Goal: Task Accomplishment & Management: Manage account settings

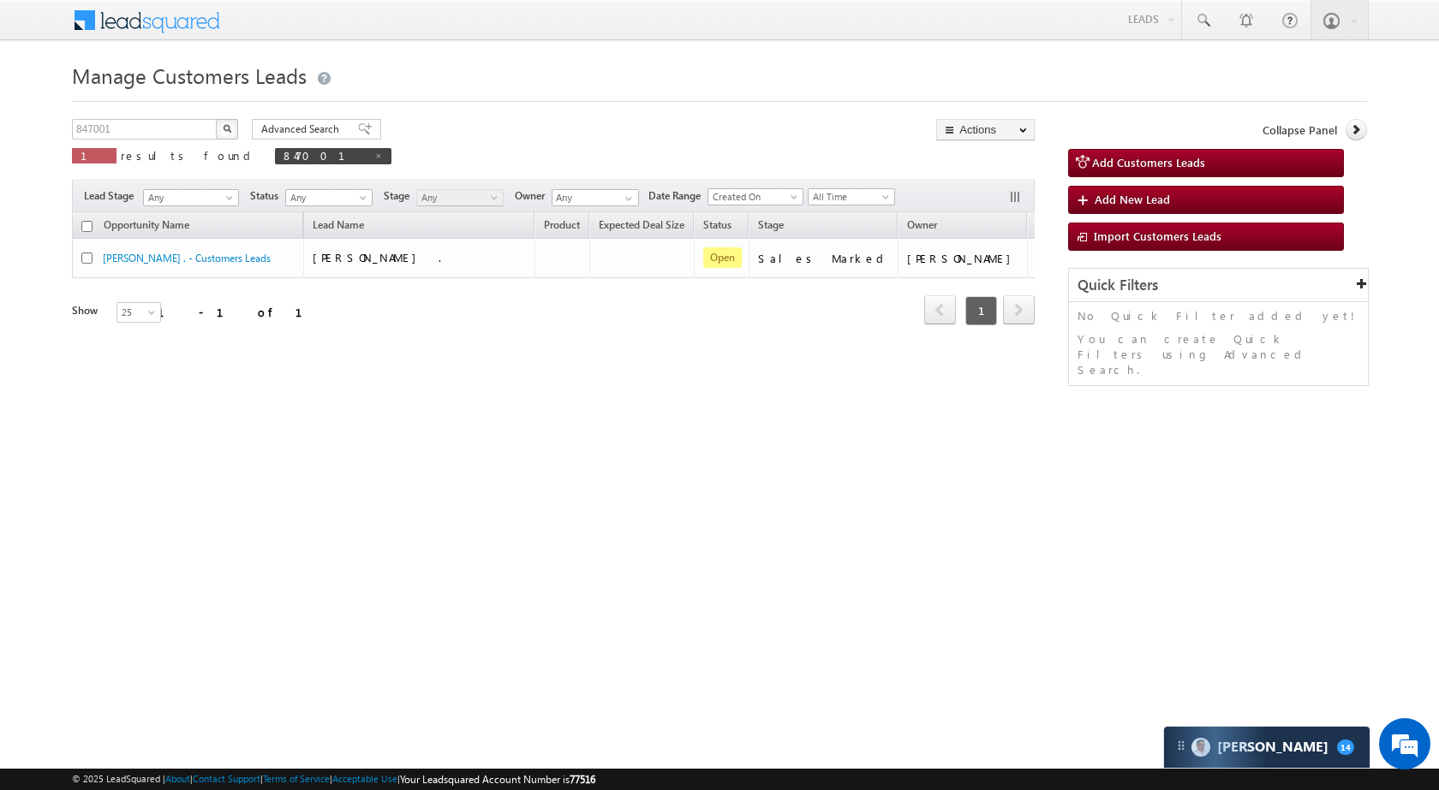
click at [346, 23] on div "Menu Vikas Halwai sitar a1@ks erve. [DOMAIN_NAME] SGR Limit" at bounding box center [719, 21] width 1295 height 42
click at [125, 132] on input "847001" at bounding box center [145, 129] width 146 height 21
paste input "40"
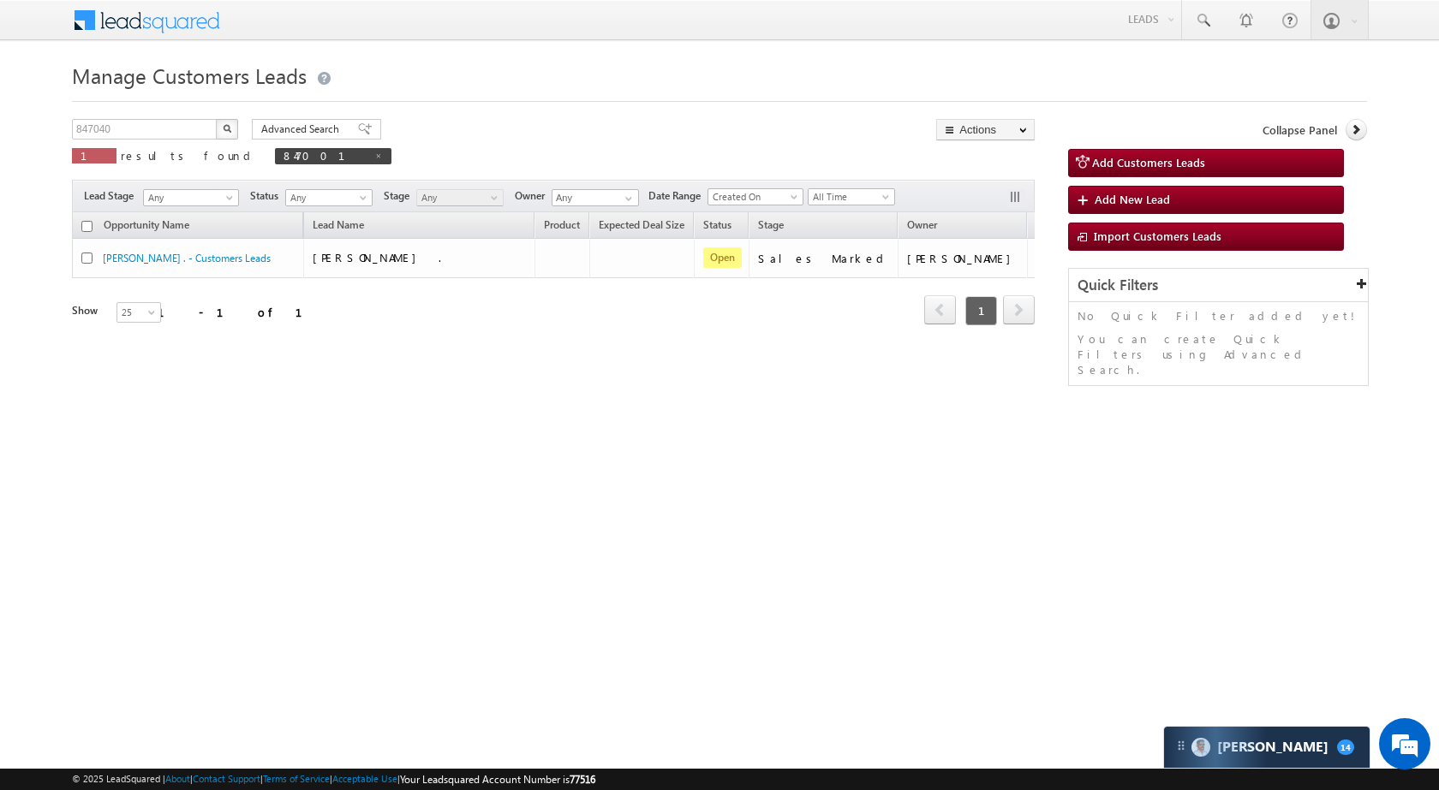
click at [218, 125] on button "button" at bounding box center [227, 129] width 22 height 21
click at [184, 137] on input "847040" at bounding box center [145, 129] width 146 height 21
paste input "37383"
click at [224, 133] on button "button" at bounding box center [227, 129] width 22 height 21
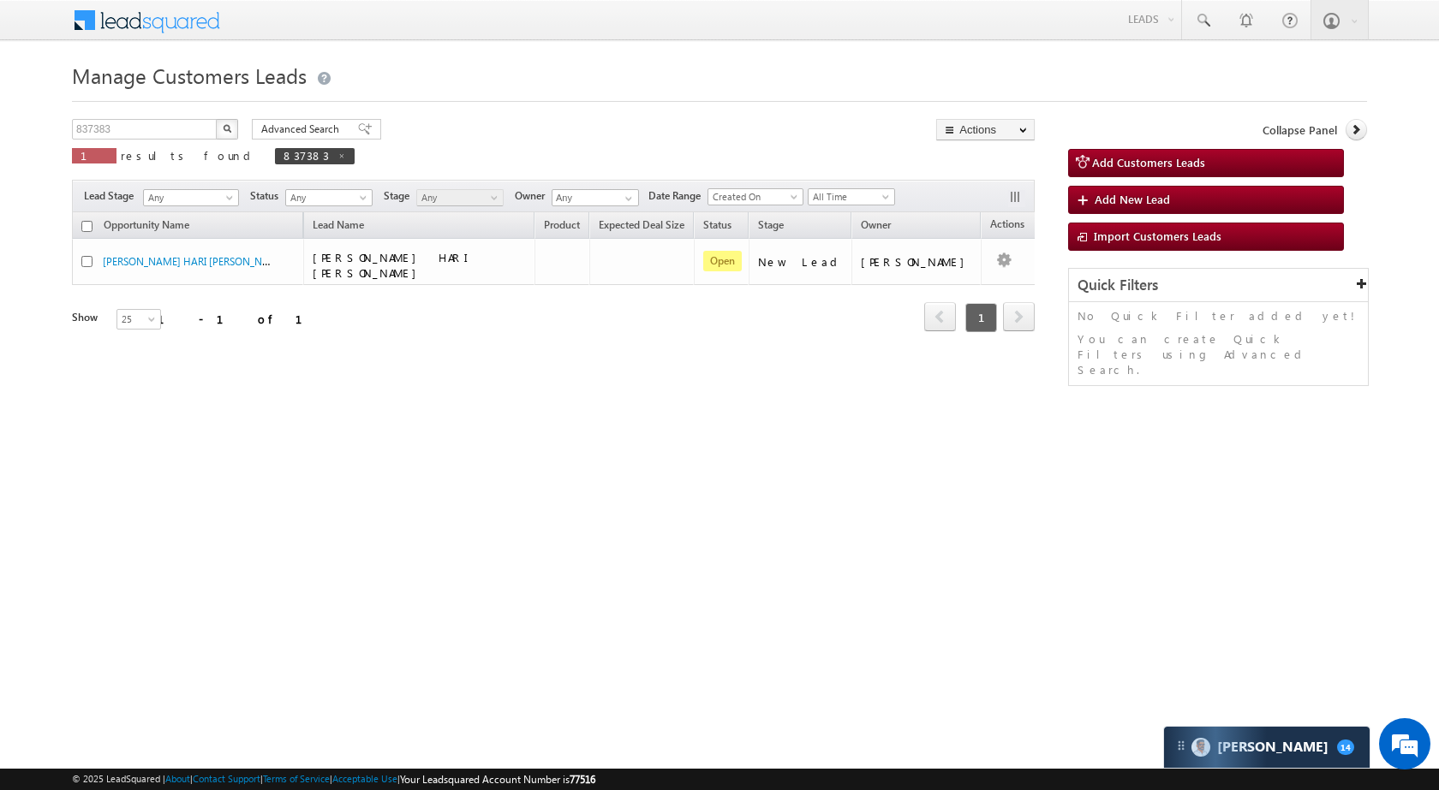
click at [184, 115] on div "Manage Customers Leads Customers Leads updated successfully. 837383 X 1 results…" at bounding box center [719, 271] width 1295 height 428
click at [178, 128] on input "837383" at bounding box center [145, 129] width 146 height 21
paste input "55624"
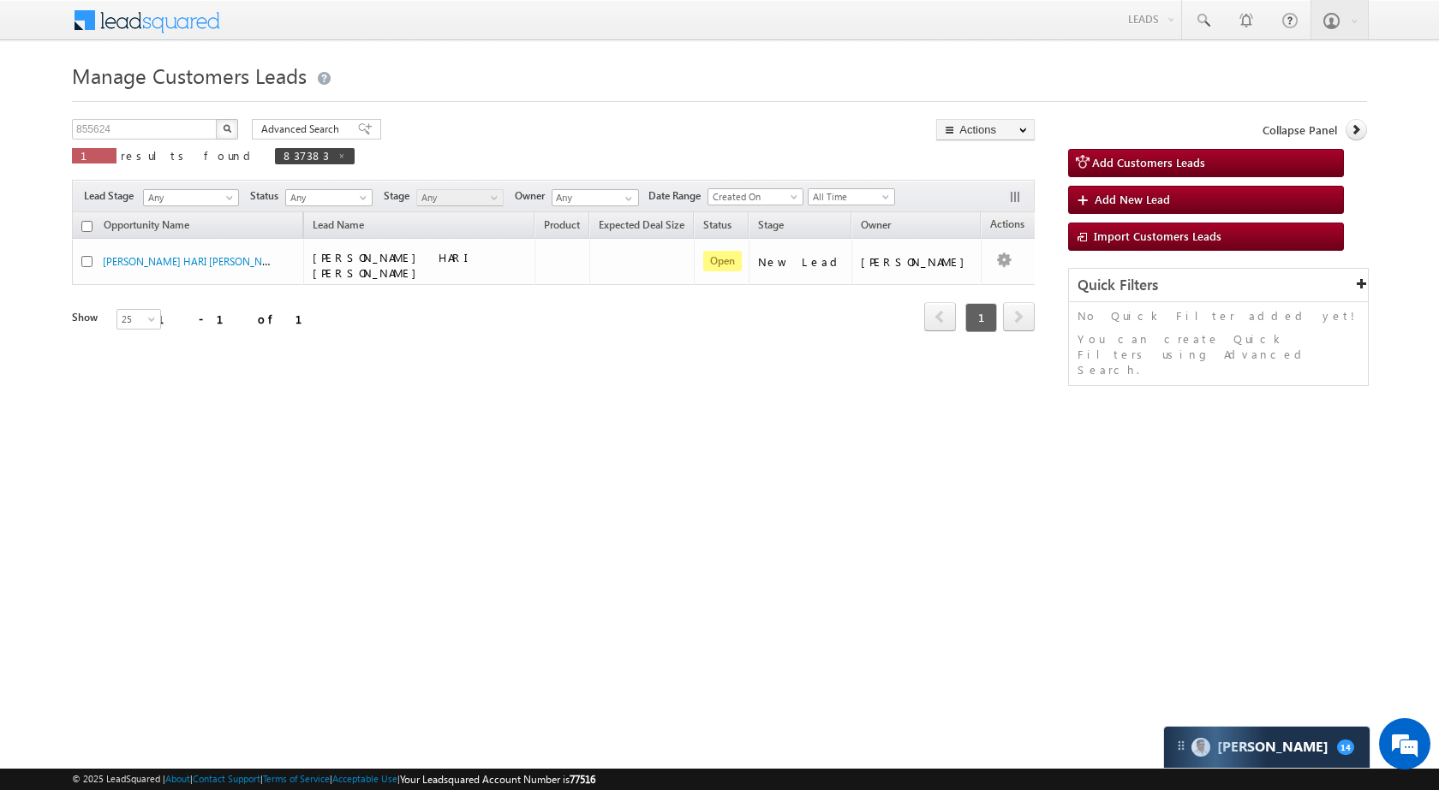
click at [223, 128] on img "button" at bounding box center [227, 128] width 9 height 9
click at [141, 137] on input "855624" at bounding box center [145, 129] width 146 height 21
paste input "29001"
type input "829001"
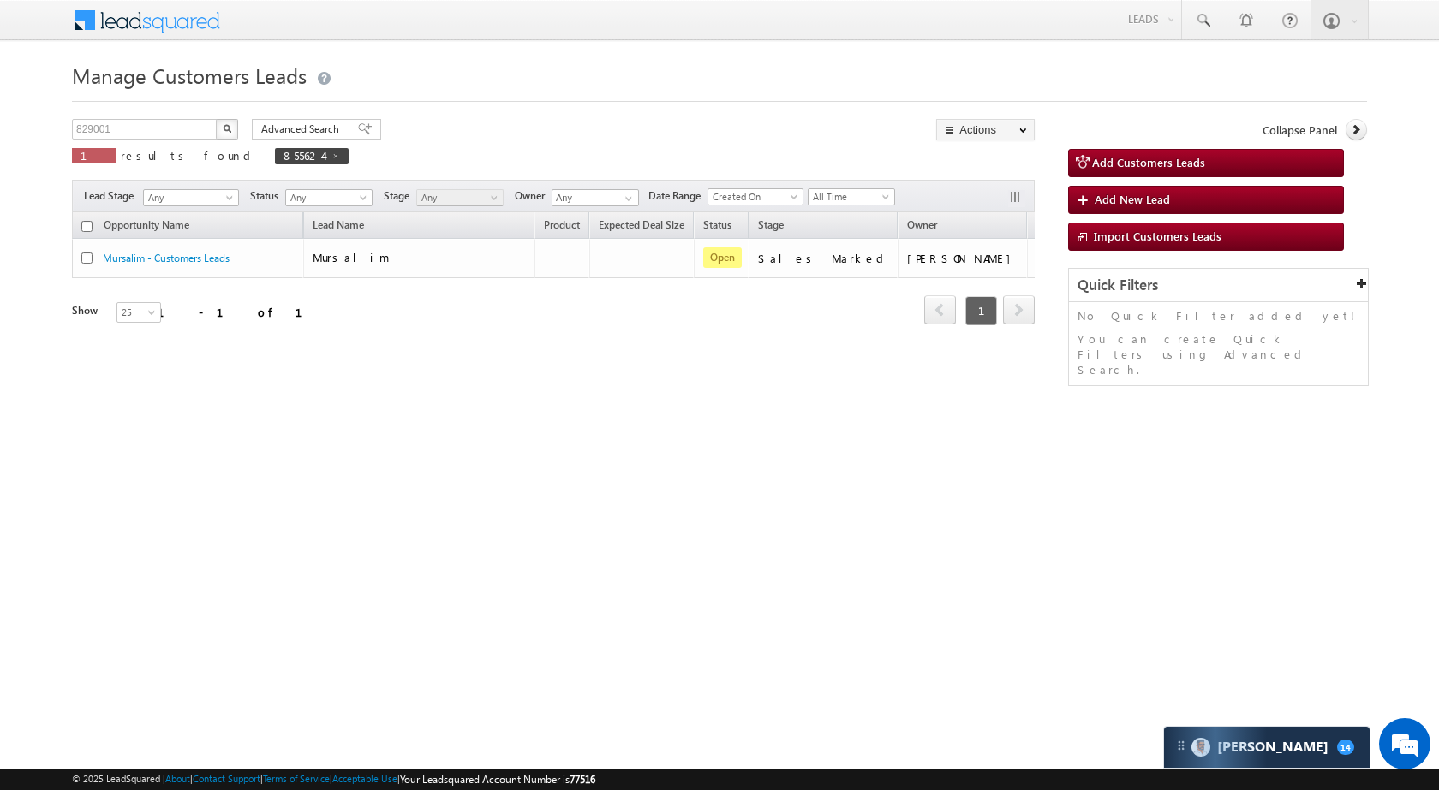
click at [236, 123] on button "button" at bounding box center [227, 129] width 22 height 21
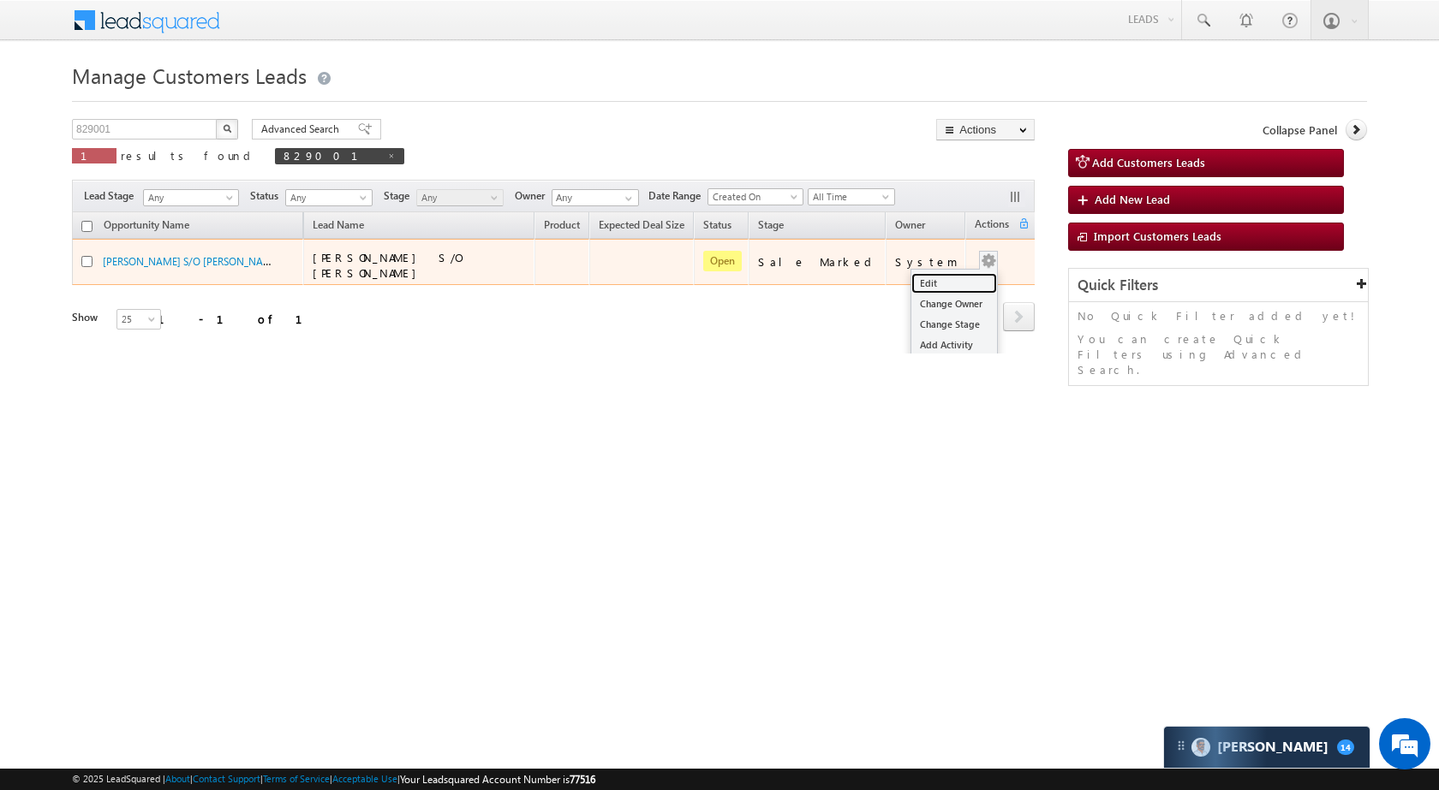
click at [946, 273] on link "Edit" at bounding box center [954, 283] width 86 height 21
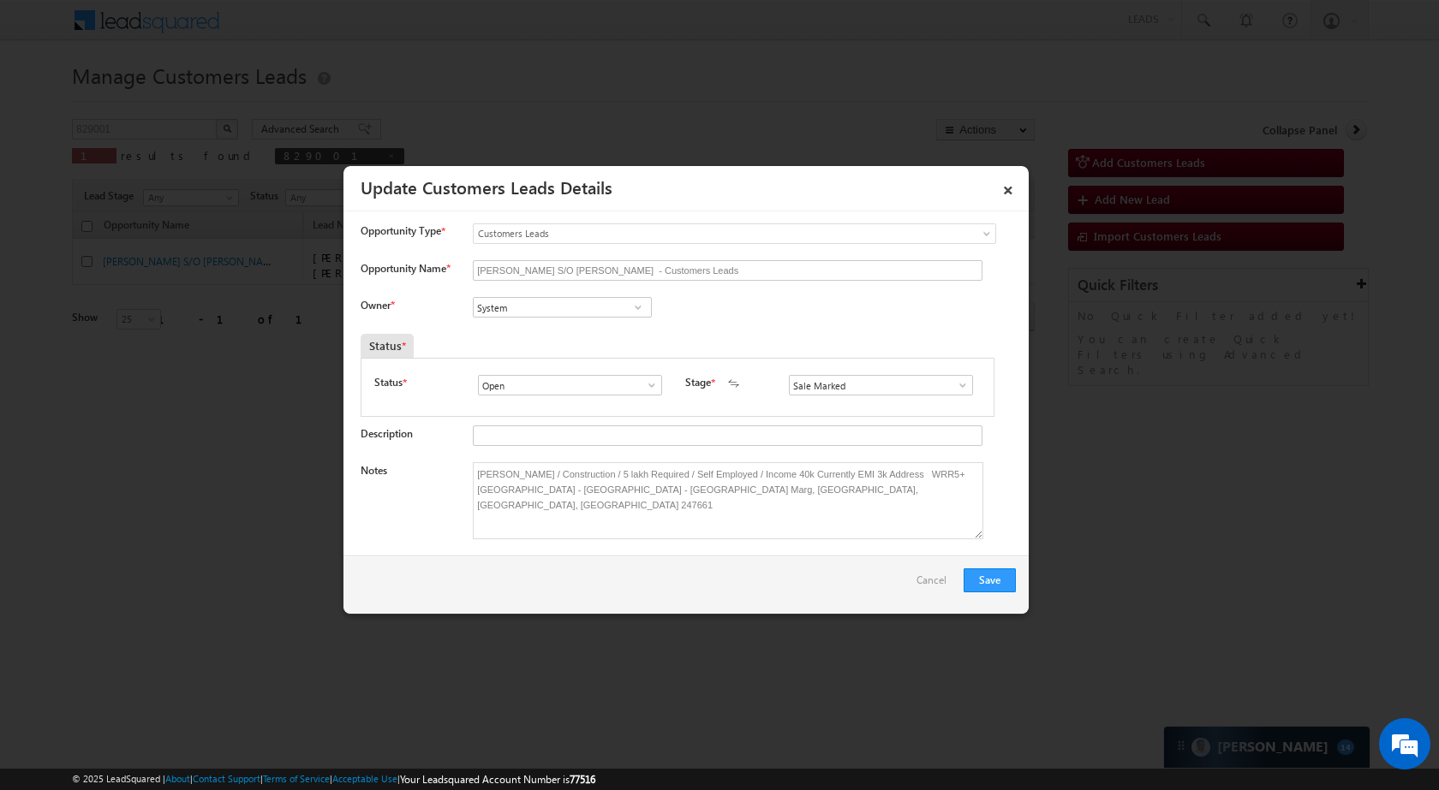
click at [632, 307] on span at bounding box center [637, 308] width 17 height 14
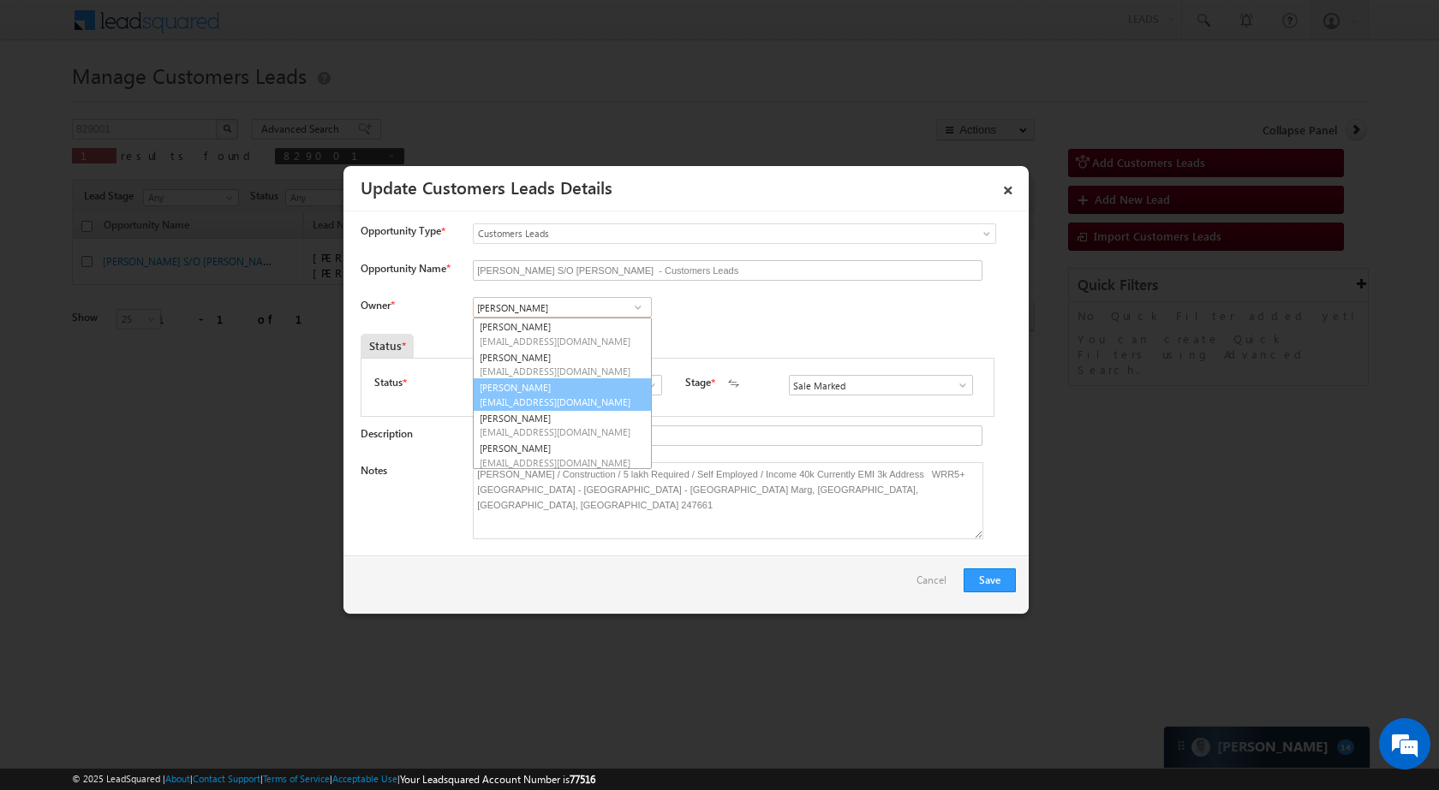
click at [592, 394] on link "[PERSON_NAME] [EMAIL_ADDRESS][DOMAIN_NAME]" at bounding box center [562, 395] width 179 height 33
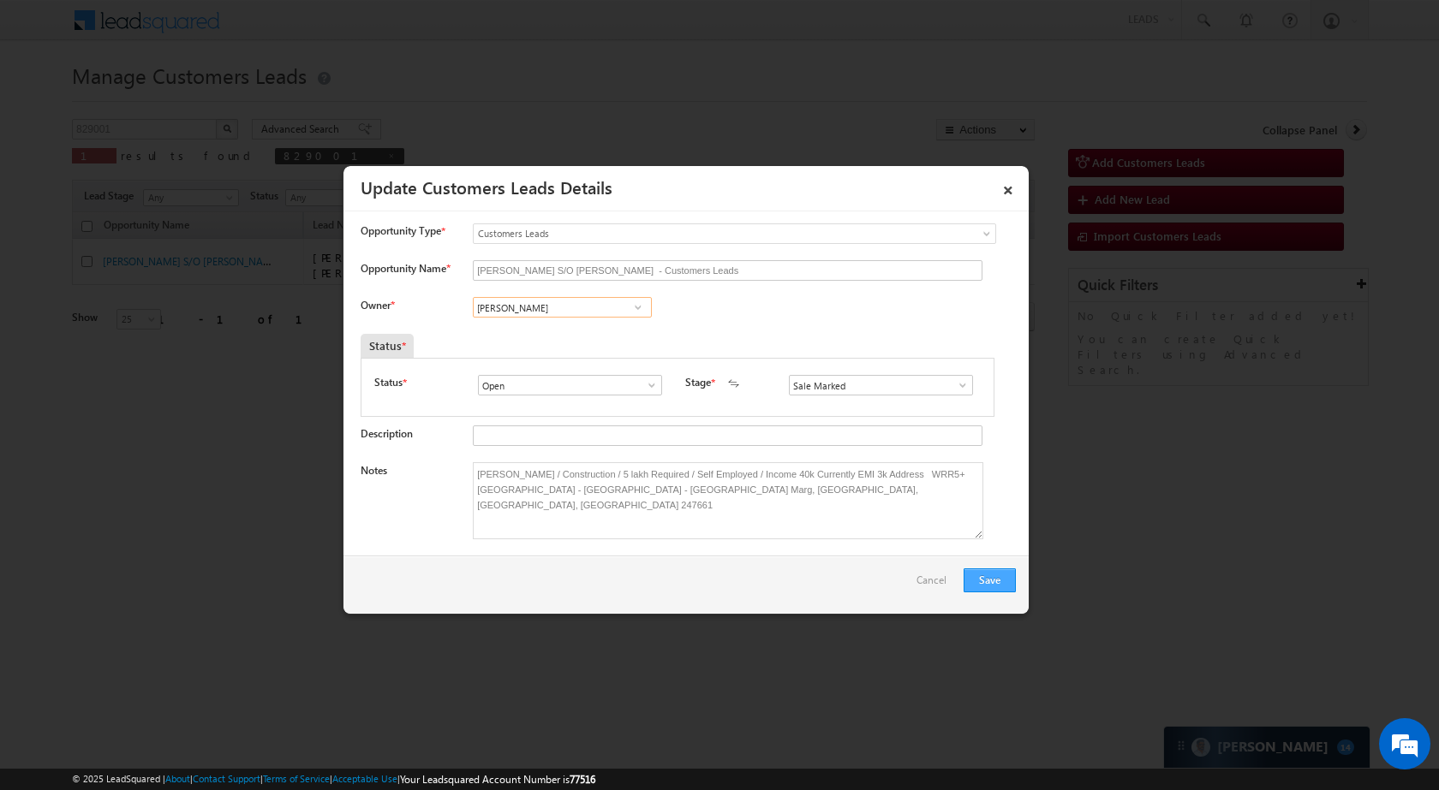
type input "[PERSON_NAME]"
click at [999, 577] on button "Save" at bounding box center [989, 581] width 52 height 24
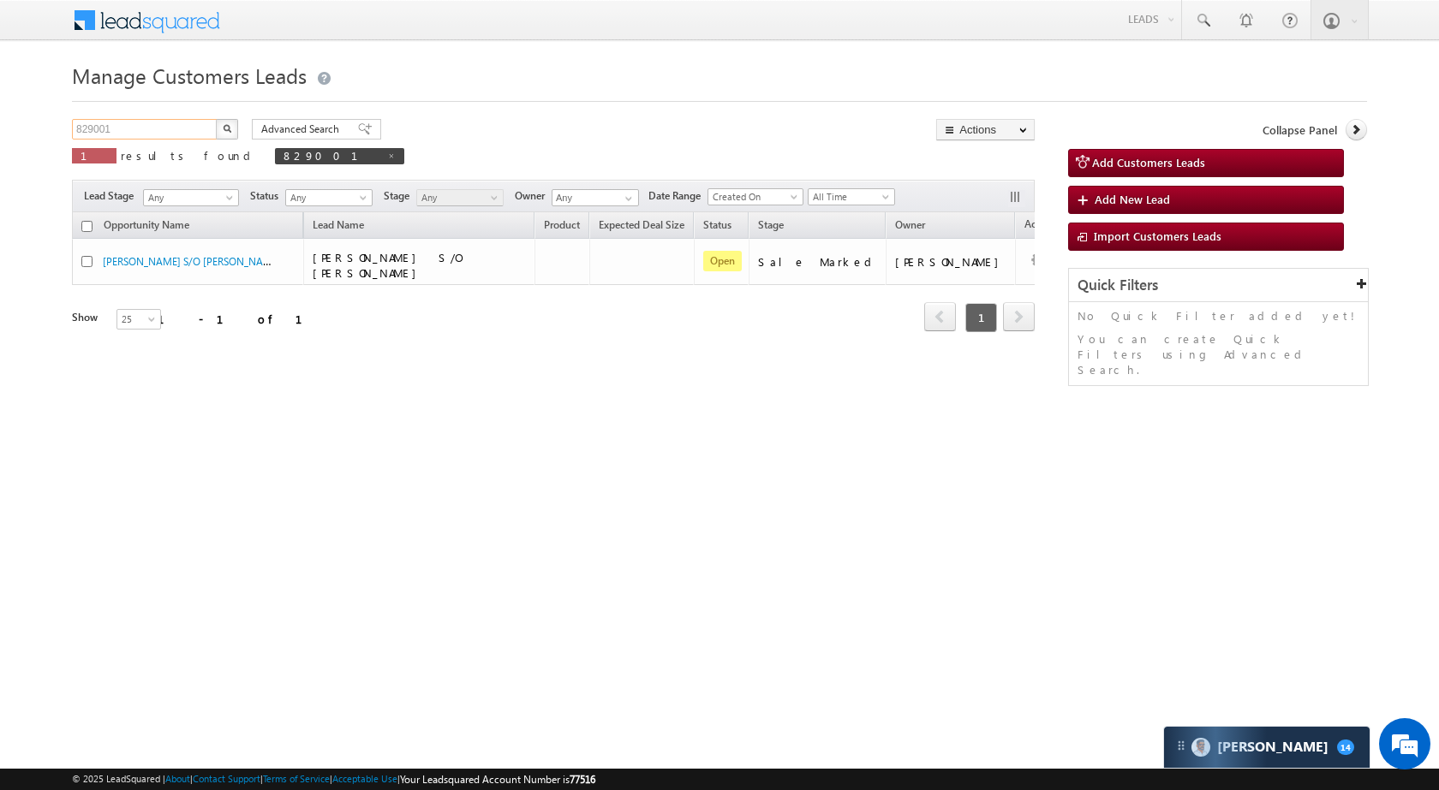
click at [176, 127] on input "829001" at bounding box center [145, 129] width 146 height 21
paste input "11009"
click at [235, 128] on button "button" at bounding box center [227, 129] width 22 height 21
click at [135, 128] on input "811009" at bounding box center [145, 129] width 146 height 21
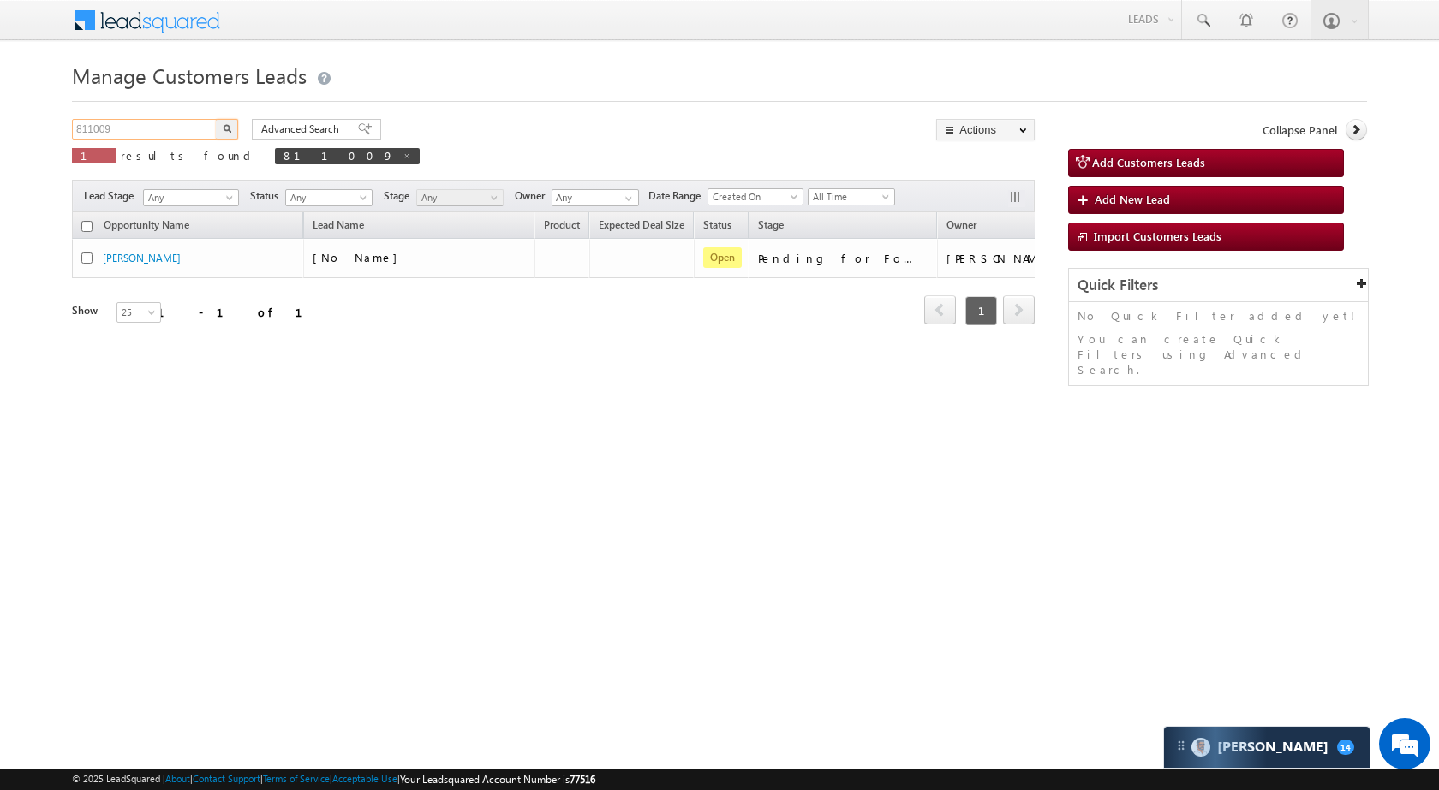
click at [135, 128] on input "811009" at bounding box center [145, 129] width 146 height 21
paste input "0986"
click at [233, 128] on button "button" at bounding box center [227, 129] width 22 height 21
click at [109, 124] on input "810986" at bounding box center [145, 129] width 146 height 21
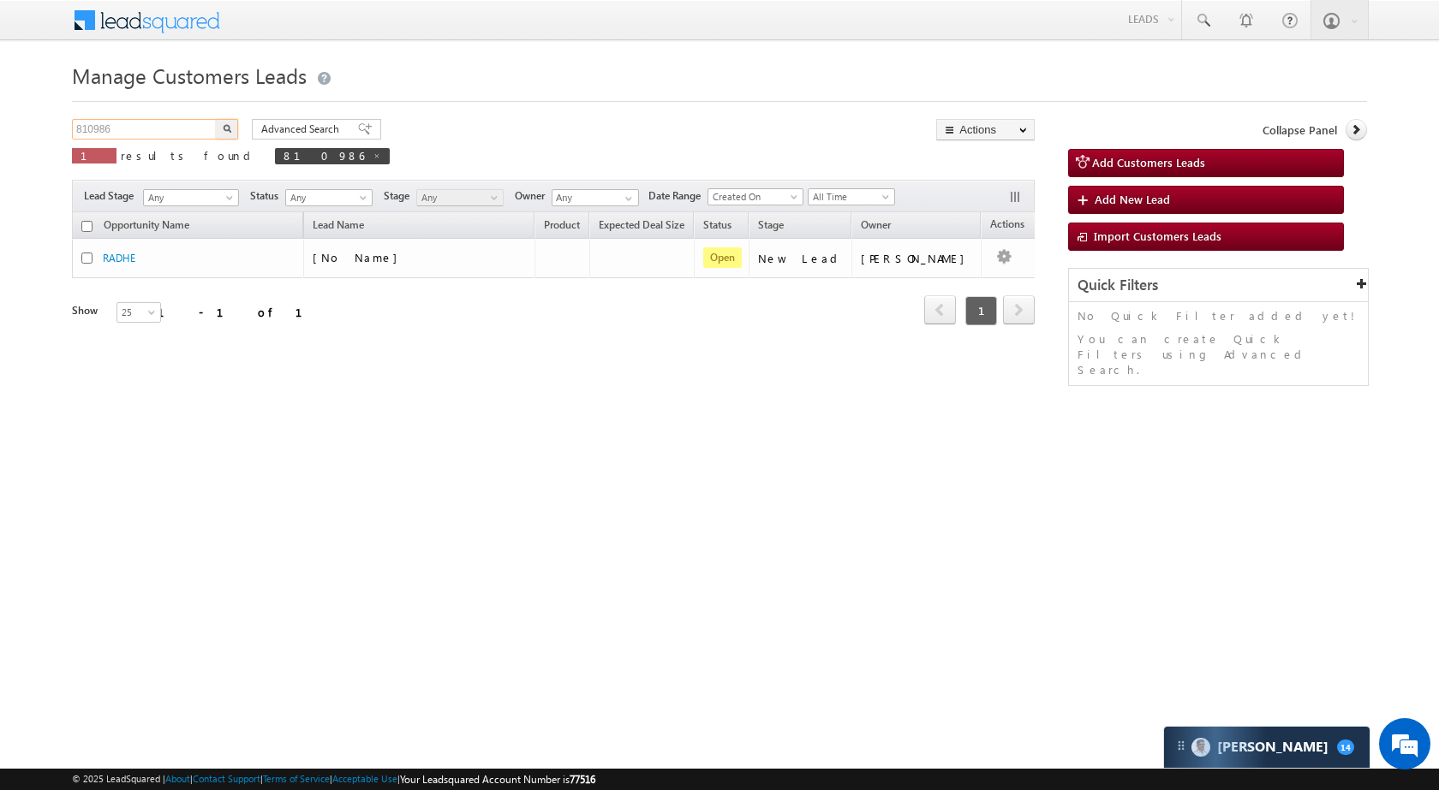
paste input "8158"
type input "818158"
click at [223, 125] on img "button" at bounding box center [227, 128] width 9 height 9
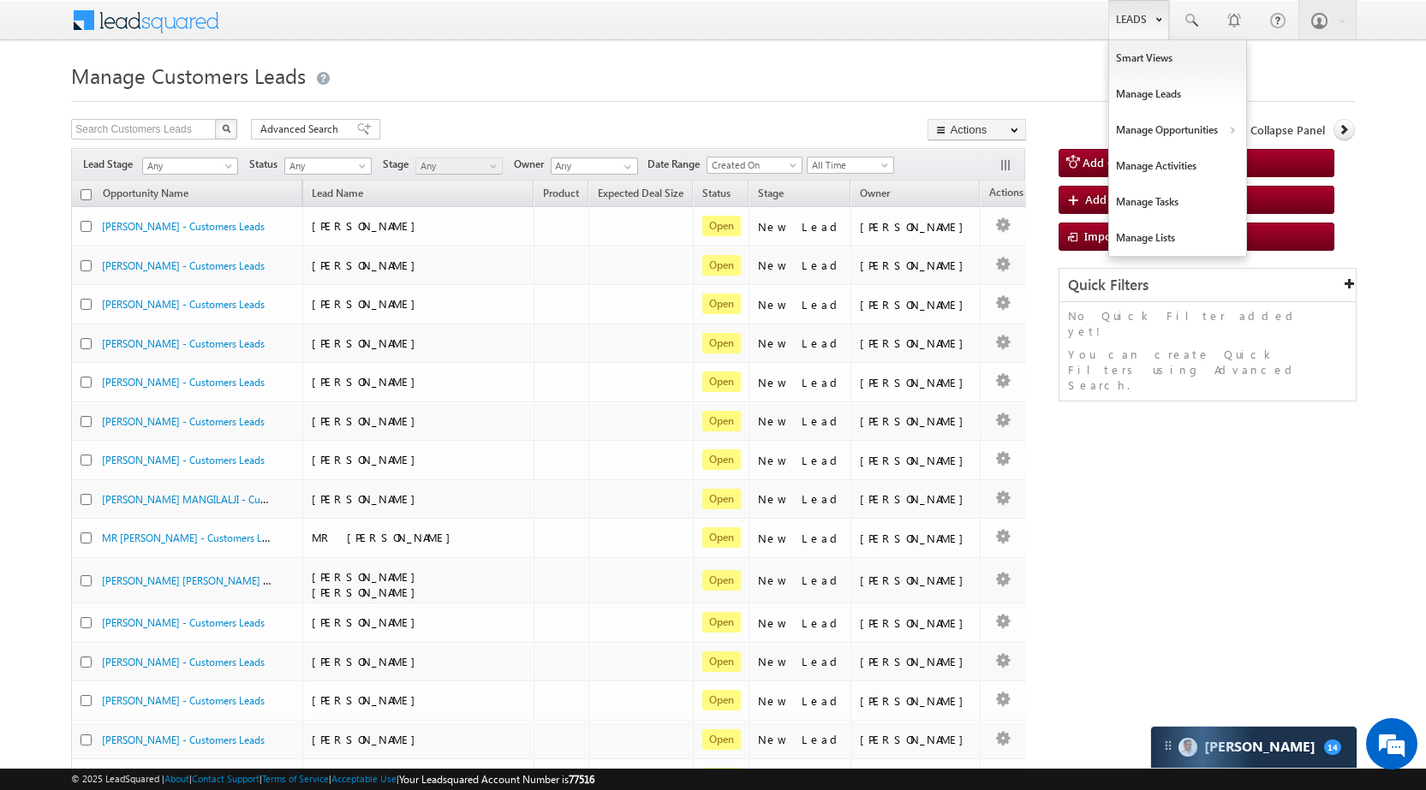
click at [1121, 17] on link "Leads" at bounding box center [1138, 19] width 61 height 39
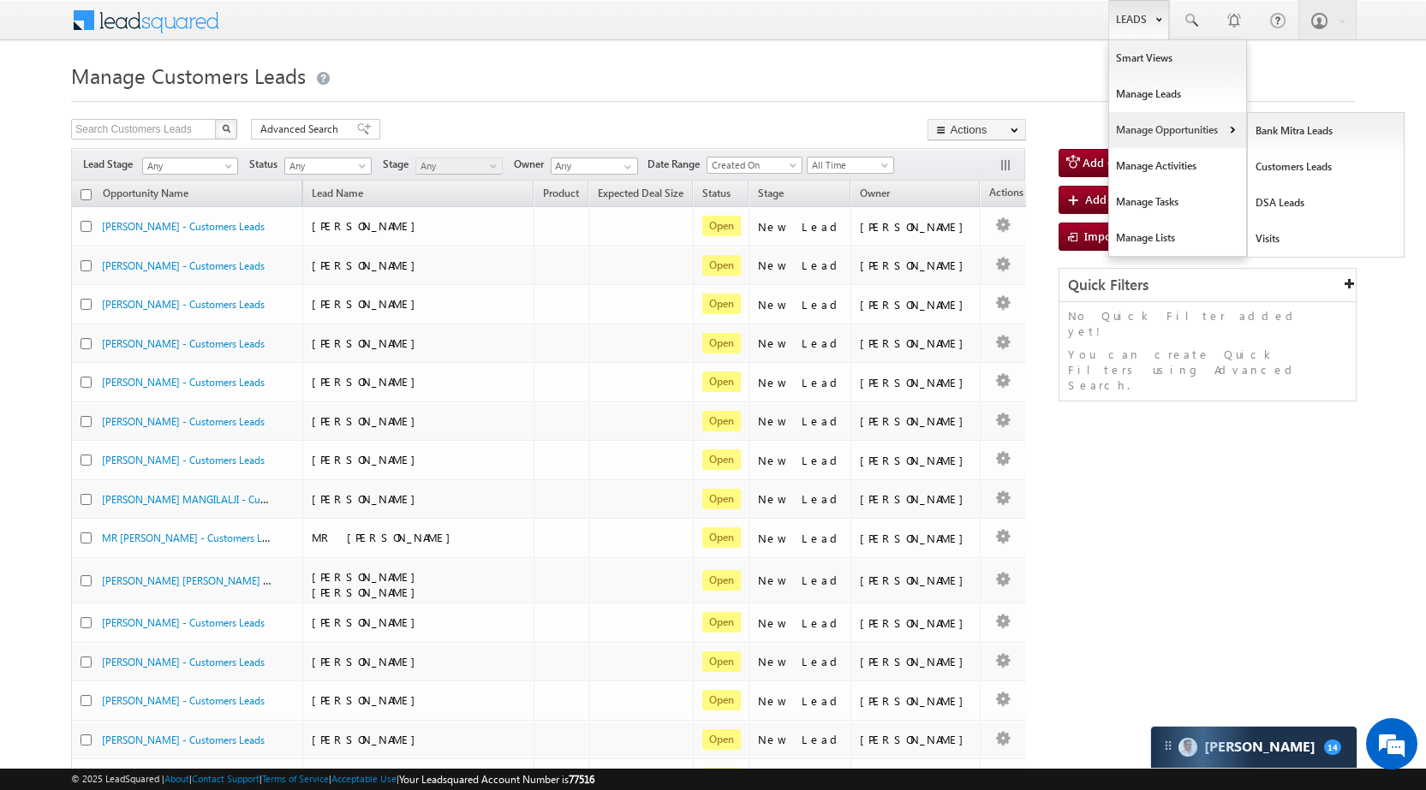
click at [1167, 136] on link "Manage Opportunities" at bounding box center [1177, 130] width 137 height 36
click at [1288, 170] on link "Customers Leads" at bounding box center [1326, 167] width 157 height 36
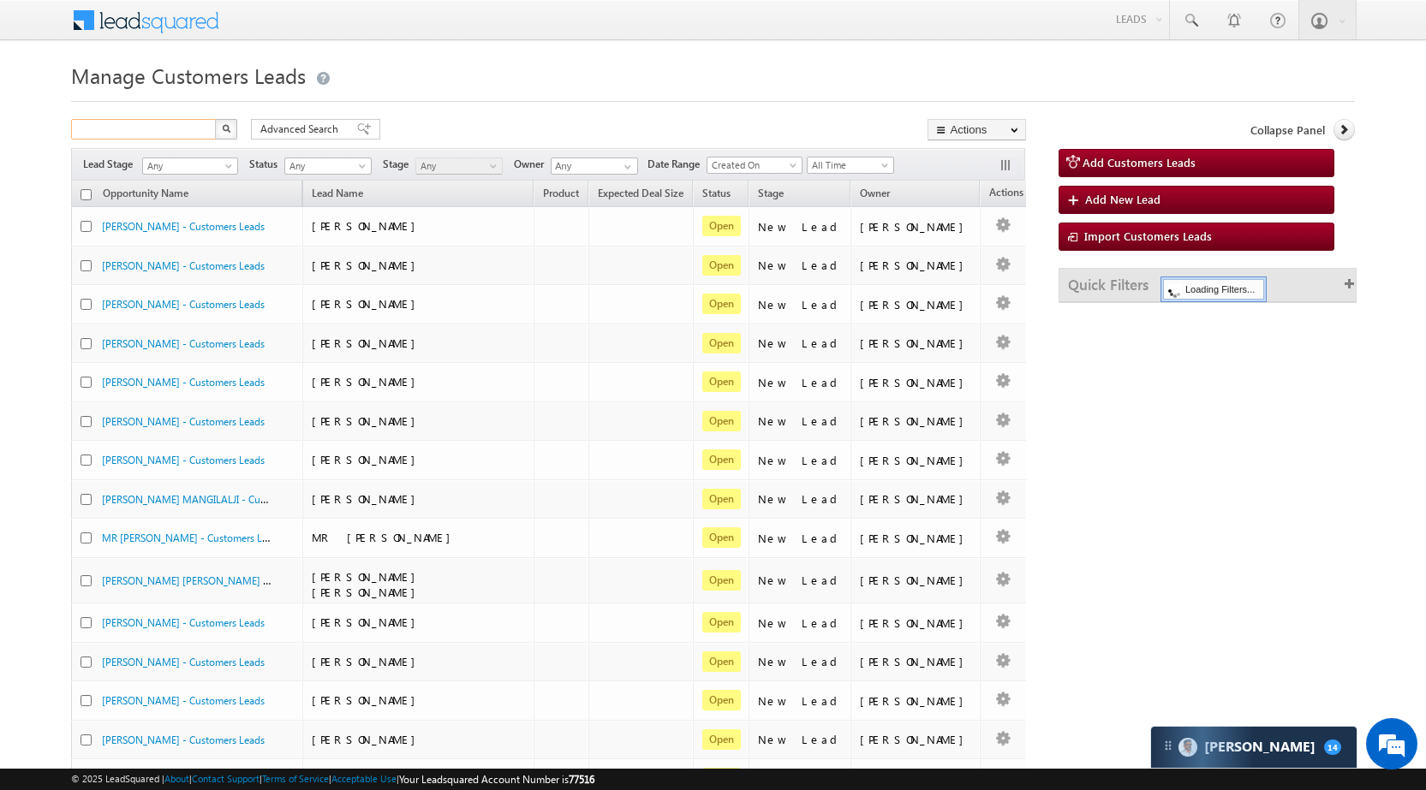
click at [173, 127] on input "text" at bounding box center [144, 129] width 146 height 21
paste input "818158"
click at [230, 130] on img "button" at bounding box center [226, 128] width 9 height 9
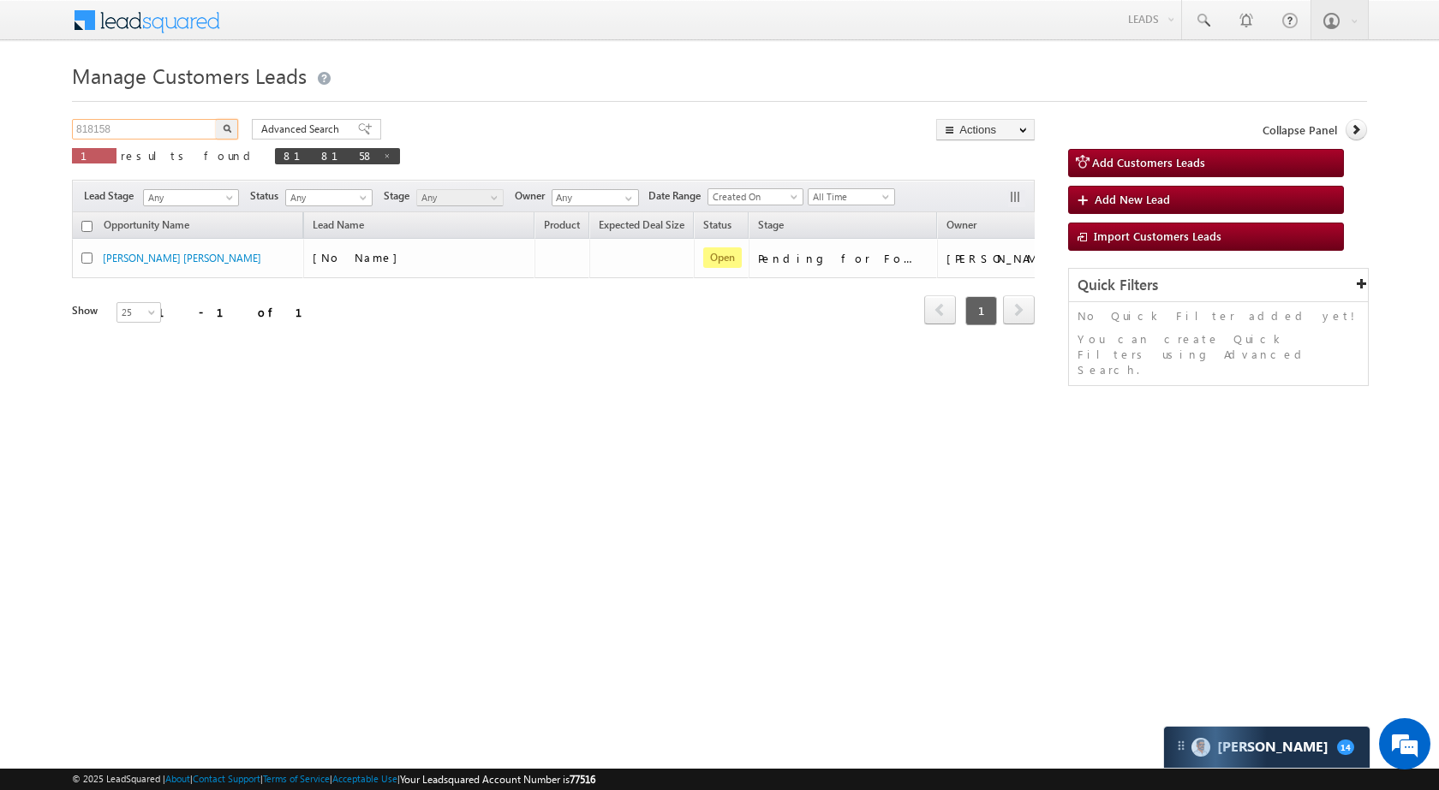
click at [194, 134] on input "818158" at bounding box center [145, 129] width 146 height 21
paste input "739476"
type input "739476"
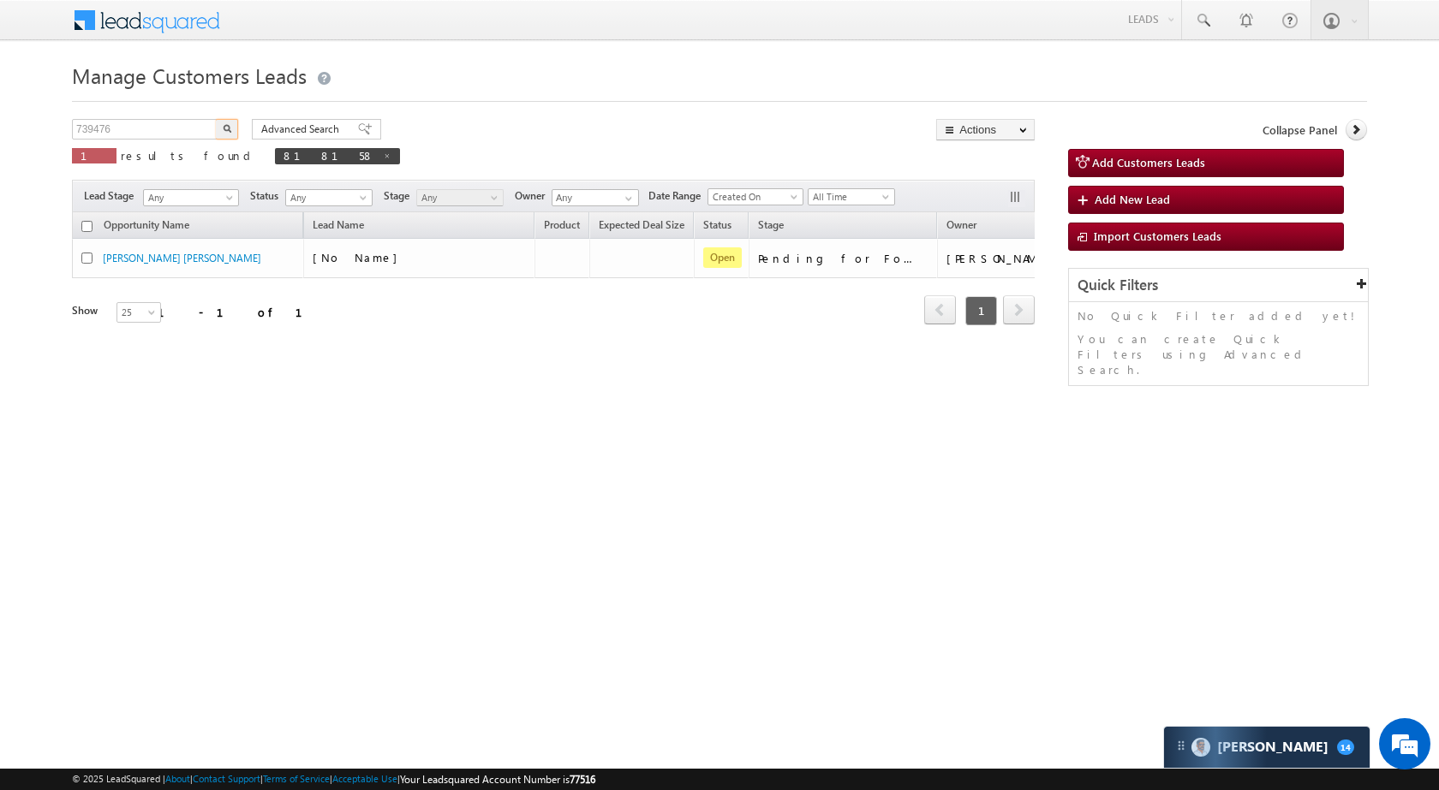
click at [231, 128] on button "button" at bounding box center [227, 129] width 22 height 21
click at [144, 139] on input "739476" at bounding box center [145, 129] width 146 height 21
paste input "822103"
type input "822103"
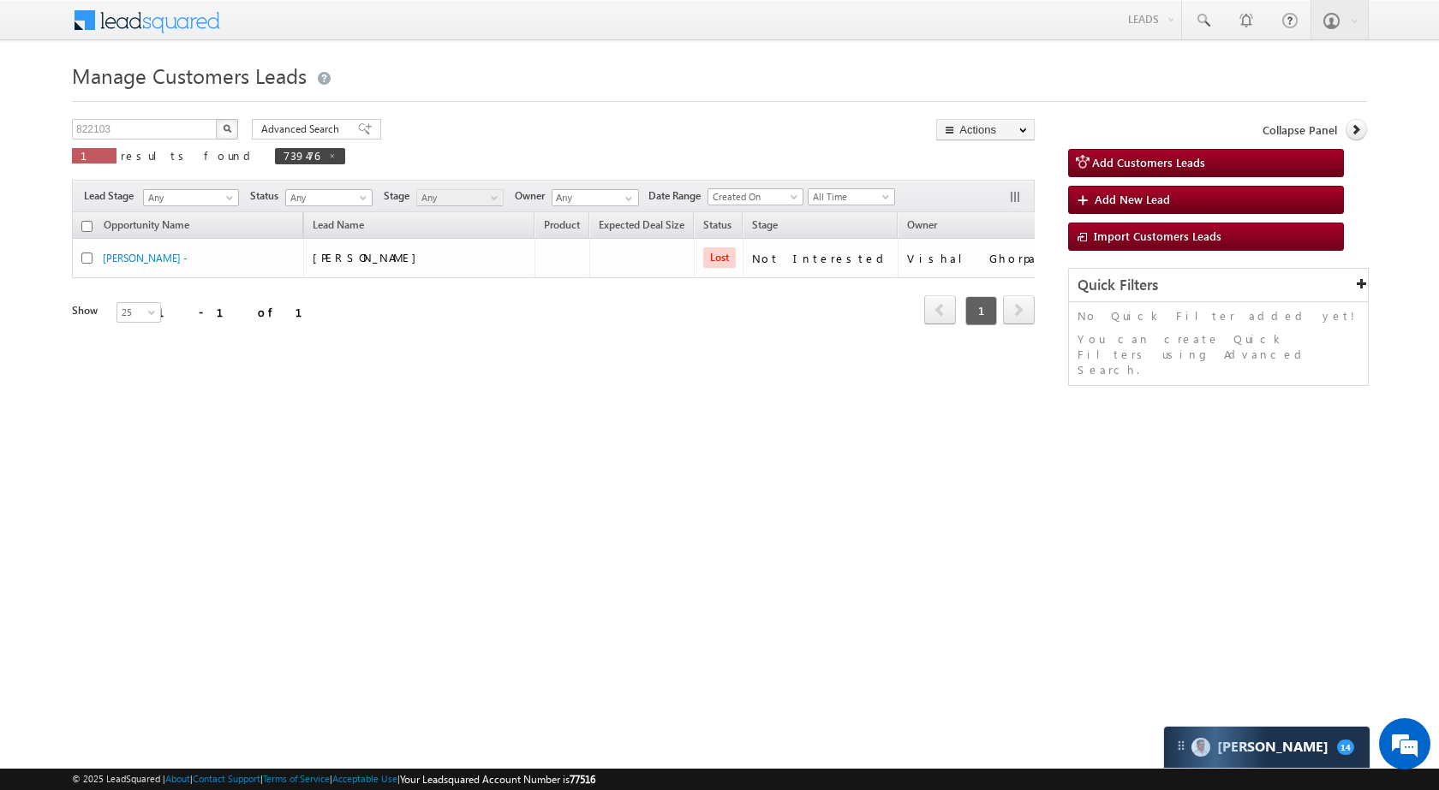
click at [224, 129] on img "button" at bounding box center [227, 128] width 9 height 9
